Goal: Task Accomplishment & Management: Manage account settings

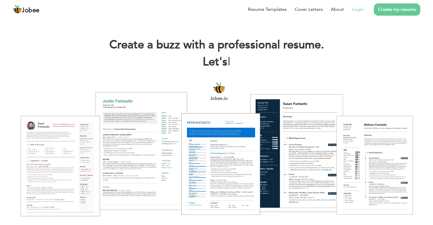
click at [357, 12] on link "Login" at bounding box center [358, 9] width 12 height 7
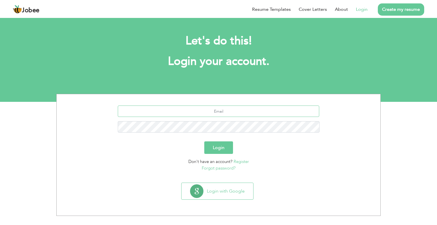
click at [257, 108] on input "text" at bounding box center [219, 111] width 202 height 11
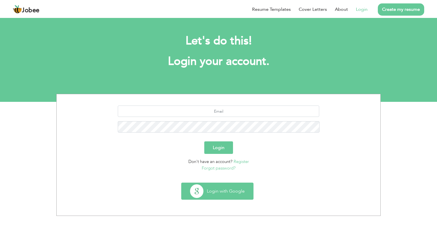
click at [219, 196] on button "Login with Google" at bounding box center [218, 191] width 72 height 17
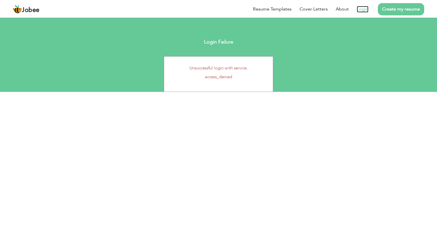
click at [359, 9] on link "Login" at bounding box center [363, 9] width 12 height 7
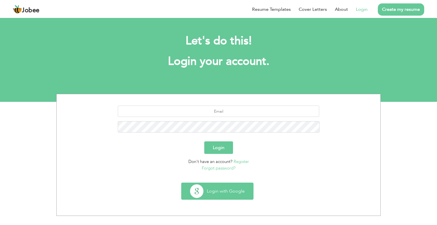
click at [233, 188] on button "Login with Google" at bounding box center [218, 191] width 72 height 17
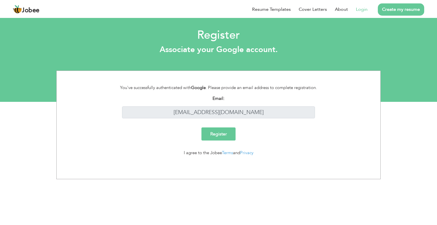
click at [230, 136] on input "Register" at bounding box center [219, 134] width 34 height 13
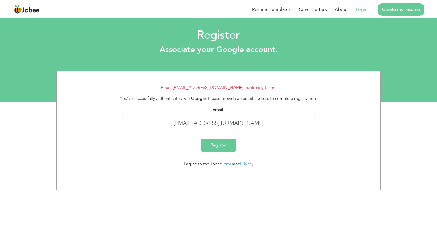
click at [364, 10] on link "Login" at bounding box center [362, 9] width 12 height 7
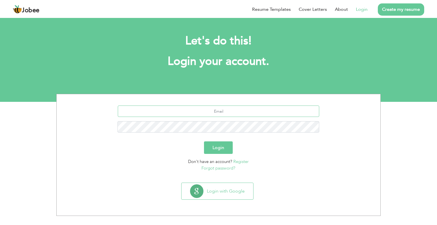
click at [242, 114] on input "text" at bounding box center [219, 111] width 202 height 11
type input "[EMAIL_ADDRESS][DOMAIN_NAME]"
click at [204, 141] on button "Login" at bounding box center [218, 147] width 29 height 13
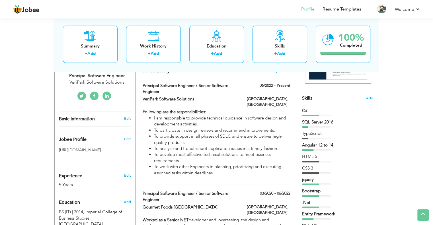
scroll to position [114, 0]
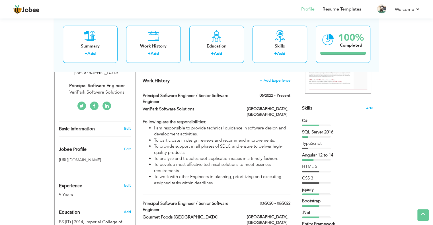
click at [312, 148] on div at bounding box center [316, 149] width 28 height 2
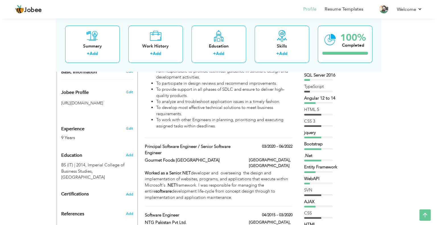
scroll to position [85, 0]
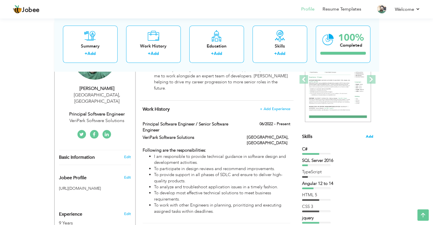
click at [369, 135] on span "Add" at bounding box center [369, 136] width 7 height 5
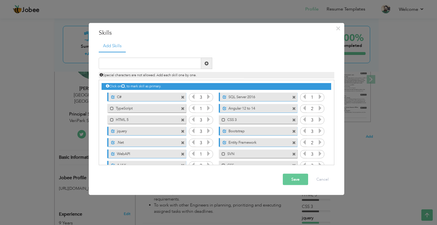
click at [209, 108] on icon at bounding box center [208, 108] width 5 height 5
click at [318, 95] on icon at bounding box center [320, 96] width 5 height 5
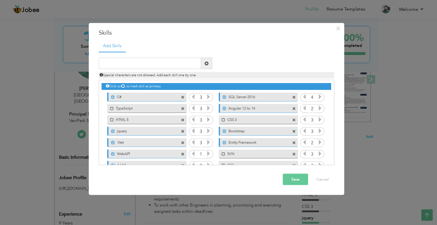
click at [320, 108] on icon at bounding box center [320, 108] width 5 height 5
click at [208, 155] on icon at bounding box center [208, 153] width 5 height 5
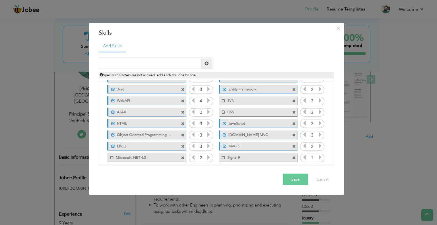
scroll to position [57, 0]
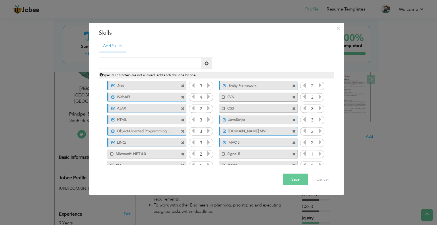
click at [207, 109] on icon at bounding box center [208, 108] width 5 height 5
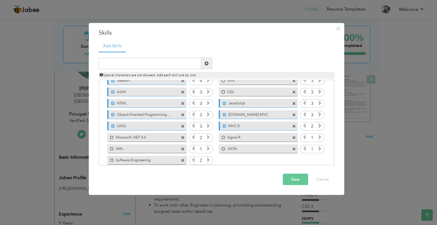
scroll to position [81, 0]
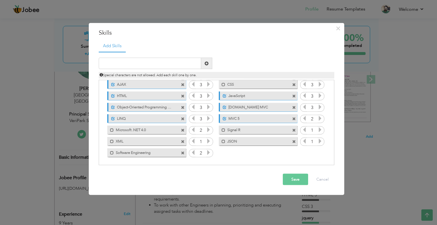
click at [208, 128] on icon at bounding box center [208, 129] width 5 height 5
click at [207, 142] on icon at bounding box center [208, 141] width 5 height 5
click at [209, 150] on icon at bounding box center [208, 152] width 5 height 5
click at [318, 139] on icon at bounding box center [320, 141] width 5 height 5
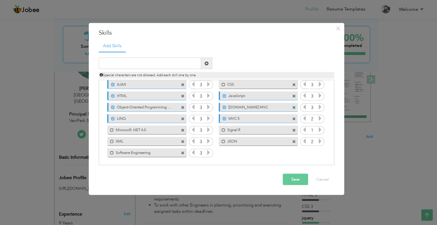
click at [318, 139] on icon at bounding box center [320, 141] width 5 height 5
click at [320, 129] on icon at bounding box center [320, 129] width 5 height 5
click at [172, 67] on input "text" at bounding box center [150, 63] width 102 height 11
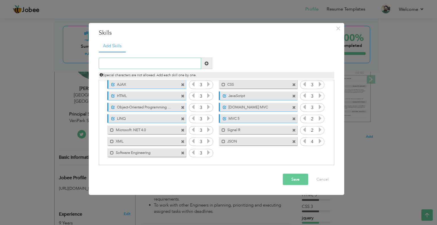
click at [172, 67] on input "text" at bounding box center [150, 63] width 102 height 11
type input "e"
type input ".Net Core"
click at [208, 61] on span at bounding box center [207, 63] width 4 height 4
click at [318, 152] on icon at bounding box center [320, 152] width 5 height 5
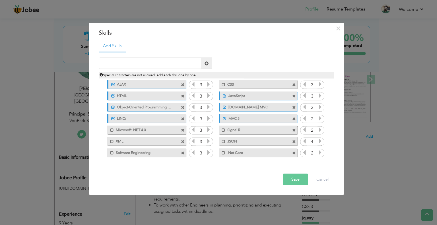
click at [318, 152] on icon at bounding box center [320, 152] width 5 height 5
click at [290, 180] on button "Save" at bounding box center [295, 179] width 25 height 11
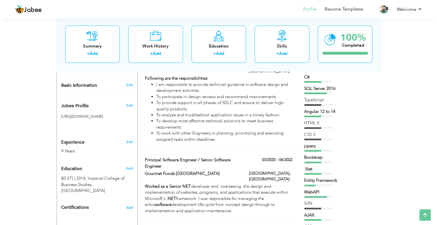
scroll to position [114, 0]
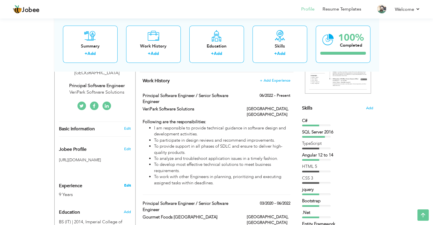
click at [128, 184] on link "Edit" at bounding box center [127, 185] width 7 height 5
type input "Hafiz Tariq"
type input "Mahmood"
type input "03324386336"
select select "number:166"
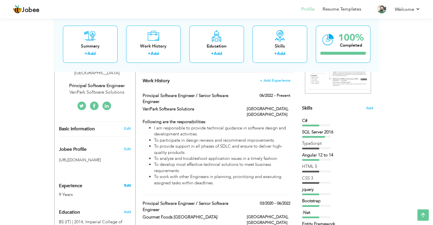
type input "[GEOGRAPHIC_DATA]"
select select "number:11"
type input "VeriPark Software Solutions"
type input "Principal Software Engineer"
type input "https://www.linkedin.com/in/tariqmahmood2/"
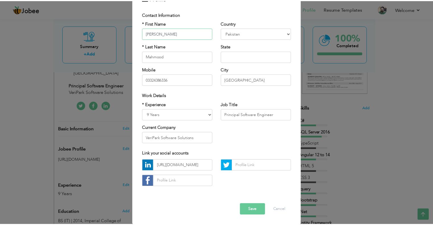
scroll to position [36, 0]
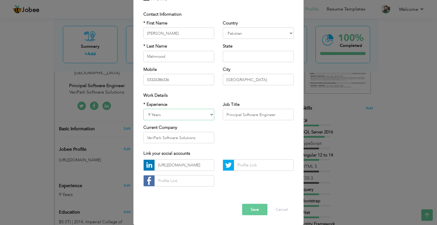
click at [210, 113] on select "Entry Level Less than 1 Year 1 Year 2 Years 3 Years 4 Years 5 Years 6 Years 7 Y…" at bounding box center [178, 114] width 71 height 11
select select "number:12"
click at [143, 109] on select "Entry Level Less than 1 Year 1 Year 2 Years 3 Years 4 Years 5 Years 6 Years 7 Y…" at bounding box center [178, 114] width 71 height 11
click at [186, 59] on input "Mahmood" at bounding box center [178, 56] width 71 height 11
click at [247, 151] on div "Link your social accounts" at bounding box center [218, 154] width 150 height 6
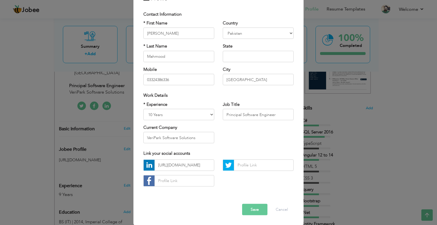
click at [255, 207] on button "Save" at bounding box center [254, 209] width 25 height 11
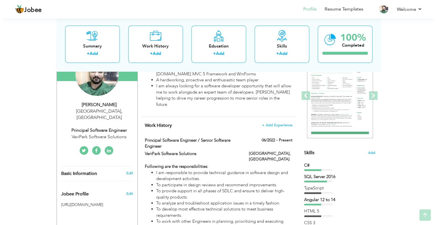
scroll to position [142, 0]
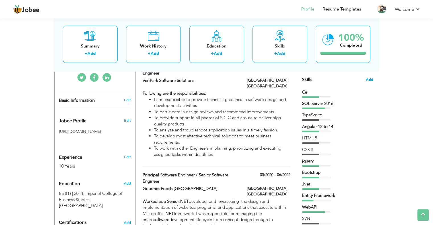
click at [370, 79] on span "Add" at bounding box center [369, 79] width 7 height 5
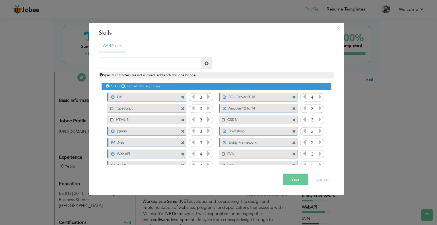
scroll to position [0, 0]
click at [158, 63] on input "text" at bounding box center [150, 63] width 102 height 11
type input "Azure DevOps"
click at [288, 177] on button "Save" at bounding box center [295, 179] width 25 height 11
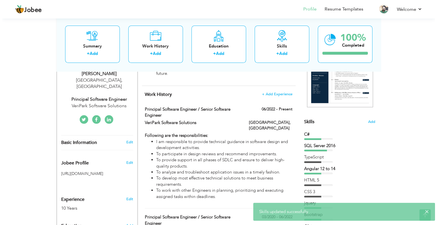
scroll to position [57, 0]
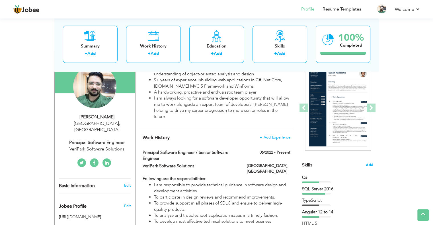
click at [371, 163] on span "Add" at bounding box center [369, 165] width 7 height 5
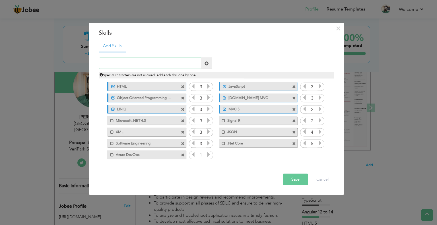
scroll to position [92, 0]
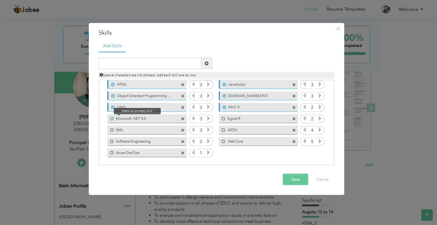
click at [112, 118] on span at bounding box center [112, 119] width 4 height 4
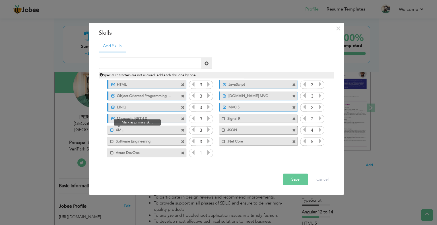
click at [111, 128] on span at bounding box center [112, 130] width 4 height 4
click at [111, 140] on span at bounding box center [112, 142] width 4 height 4
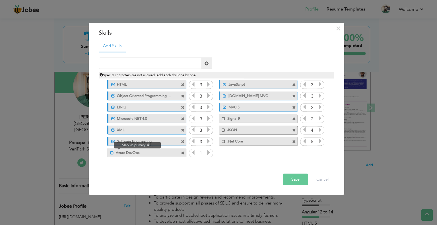
click at [111, 152] on span at bounding box center [112, 153] width 4 height 4
click at [222, 141] on span at bounding box center [224, 142] width 4 height 4
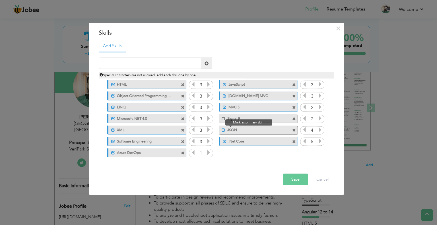
click at [222, 129] on span at bounding box center [224, 130] width 4 height 4
click at [223, 119] on span at bounding box center [224, 119] width 4 height 4
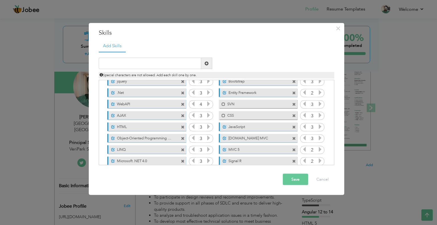
scroll to position [0, 0]
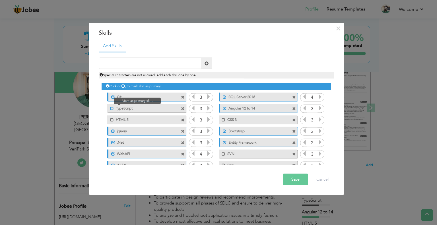
click at [112, 108] on span at bounding box center [112, 108] width 4 height 4
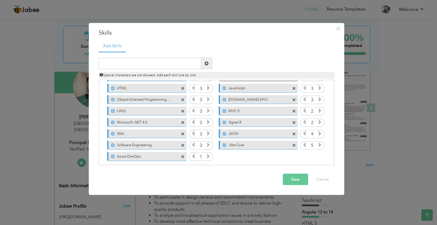
scroll to position [92, 0]
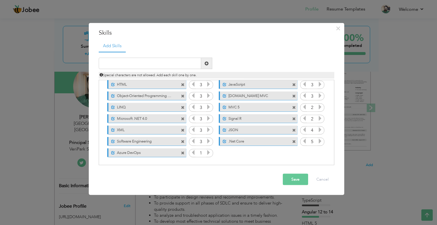
click at [225, 119] on span at bounding box center [225, 119] width 4 height 4
click at [293, 177] on button "Save" at bounding box center [295, 179] width 25 height 11
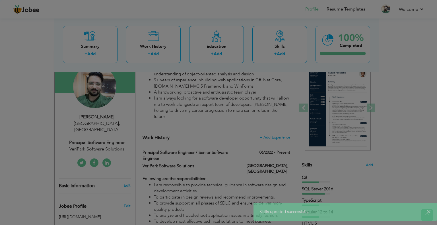
scroll to position [0, 0]
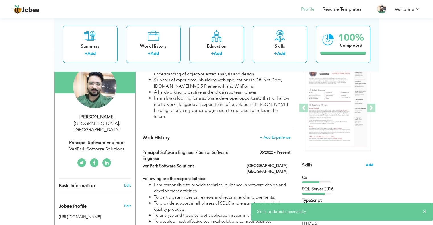
click at [367, 166] on span "Add" at bounding box center [369, 165] width 7 height 5
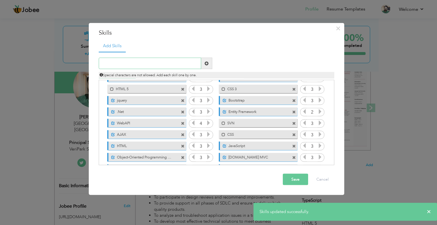
scroll to position [92, 0]
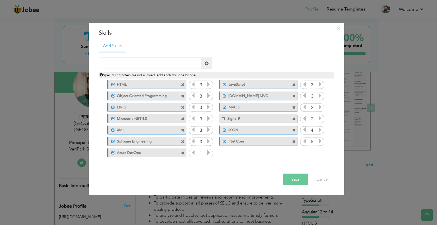
click at [209, 151] on icon at bounding box center [208, 152] width 5 height 5
click at [298, 179] on button "Save" at bounding box center [295, 179] width 25 height 11
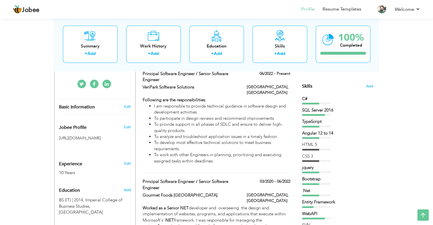
scroll to position [0, 0]
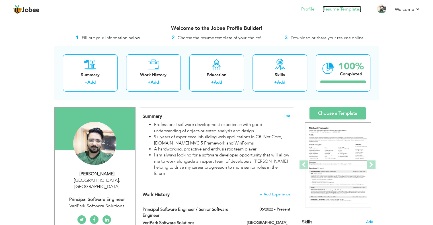
click at [349, 9] on link "Resume Templates" at bounding box center [342, 9] width 39 height 7
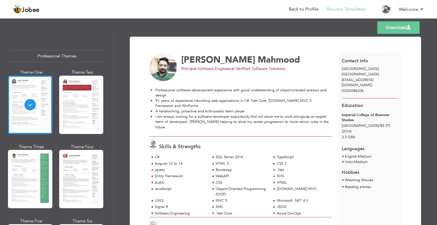
click at [81, 88] on div at bounding box center [81, 105] width 44 height 58
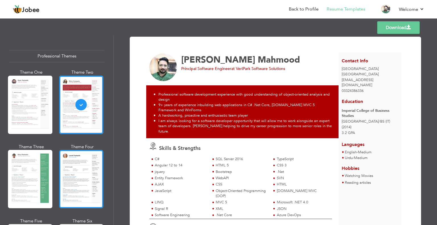
click at [81, 157] on div at bounding box center [81, 179] width 44 height 58
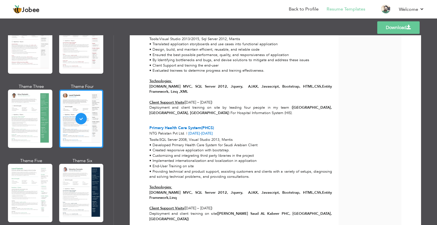
scroll to position [57, 0]
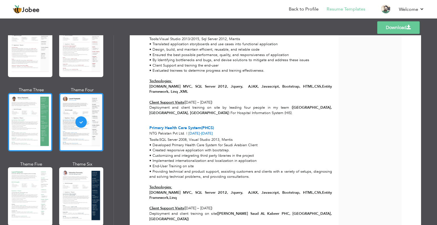
click at [35, 123] on div at bounding box center [30, 122] width 44 height 58
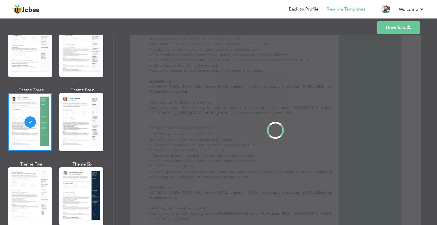
scroll to position [0, 0]
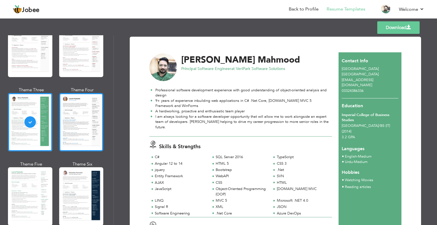
click at [98, 114] on div at bounding box center [81, 122] width 44 height 58
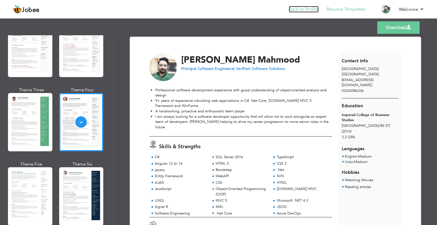
click at [310, 7] on link "Back to Profile" at bounding box center [304, 9] width 30 height 7
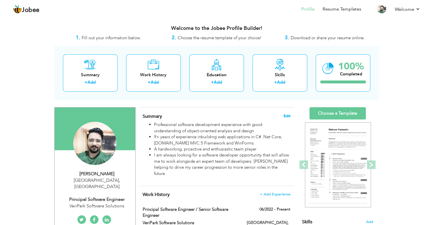
click at [286, 114] on span "Edit" at bounding box center [287, 116] width 7 height 4
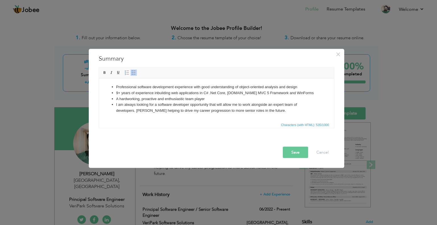
click at [118, 93] on li "9+ years of experience inbuilding web applications in C# .Net Core, [DOMAIN_NAM…" at bounding box center [216, 93] width 201 height 6
click at [294, 151] on button "Save" at bounding box center [295, 152] width 25 height 11
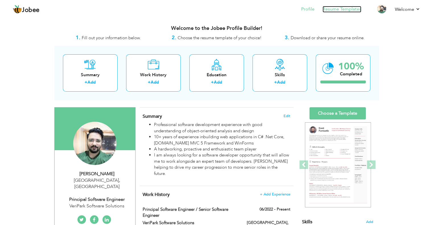
click at [348, 11] on link "Resume Templates" at bounding box center [342, 9] width 39 height 7
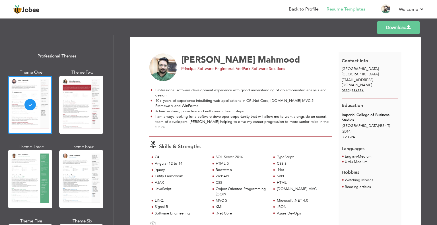
click at [403, 27] on link "Download" at bounding box center [399, 27] width 42 height 13
